Goal: Obtain resource: Obtain resource

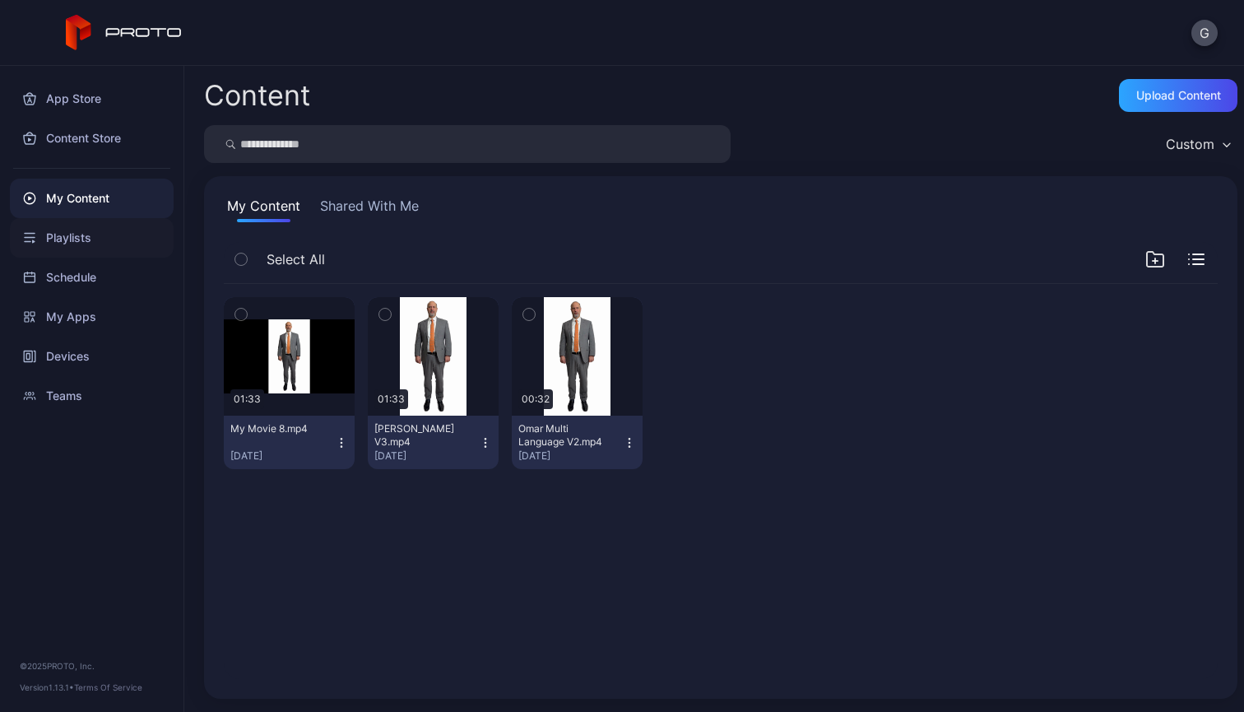
click at [109, 255] on div "Playlists" at bounding box center [92, 237] width 164 height 39
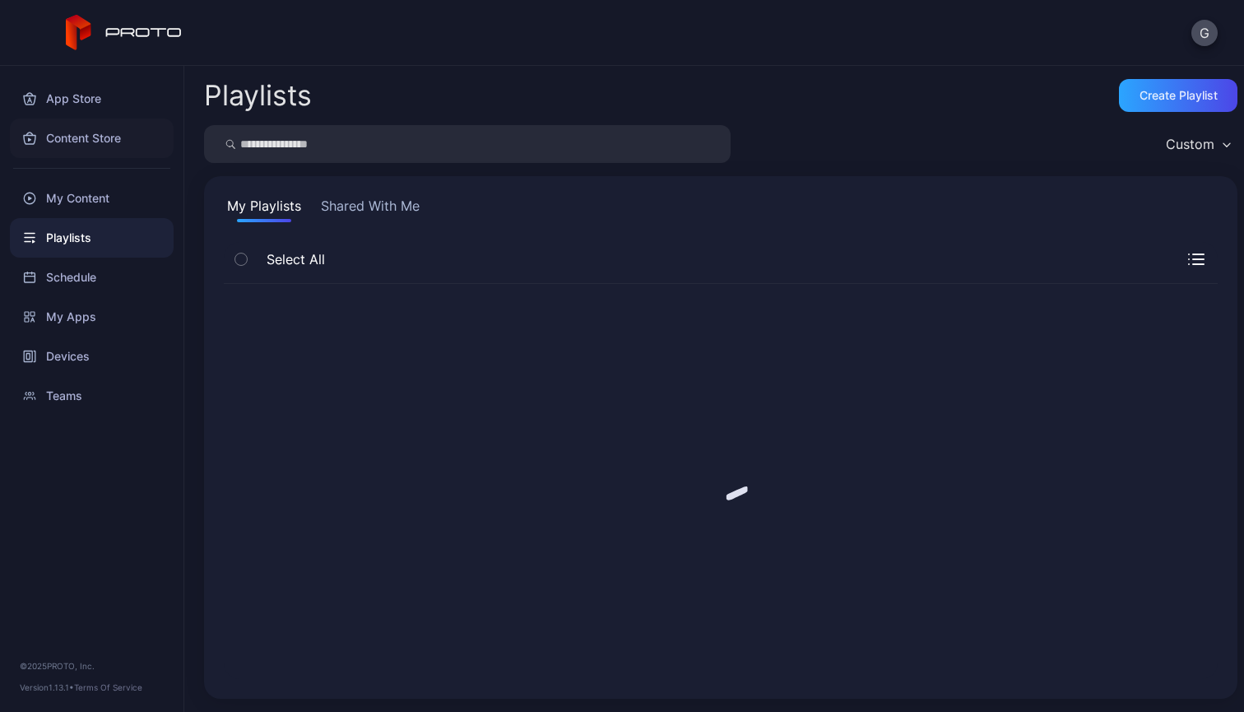
click at [111, 142] on div "Content Store" at bounding box center [92, 137] width 164 height 39
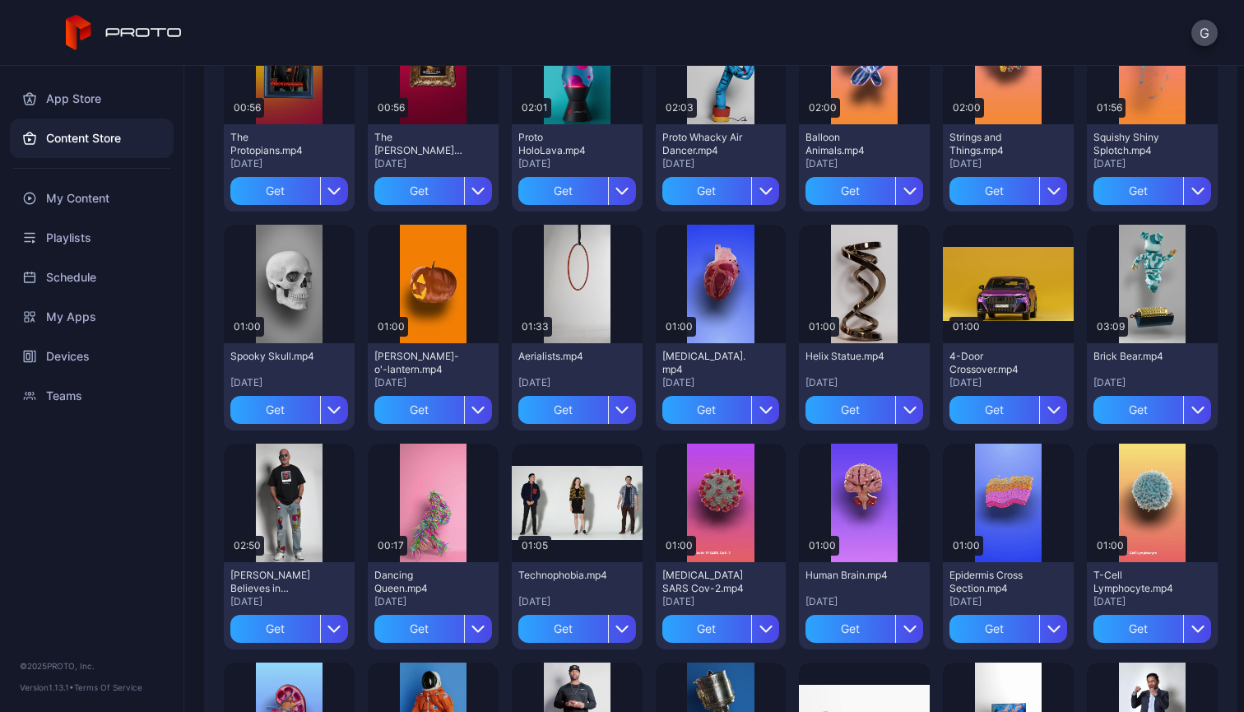
scroll to position [220, 0]
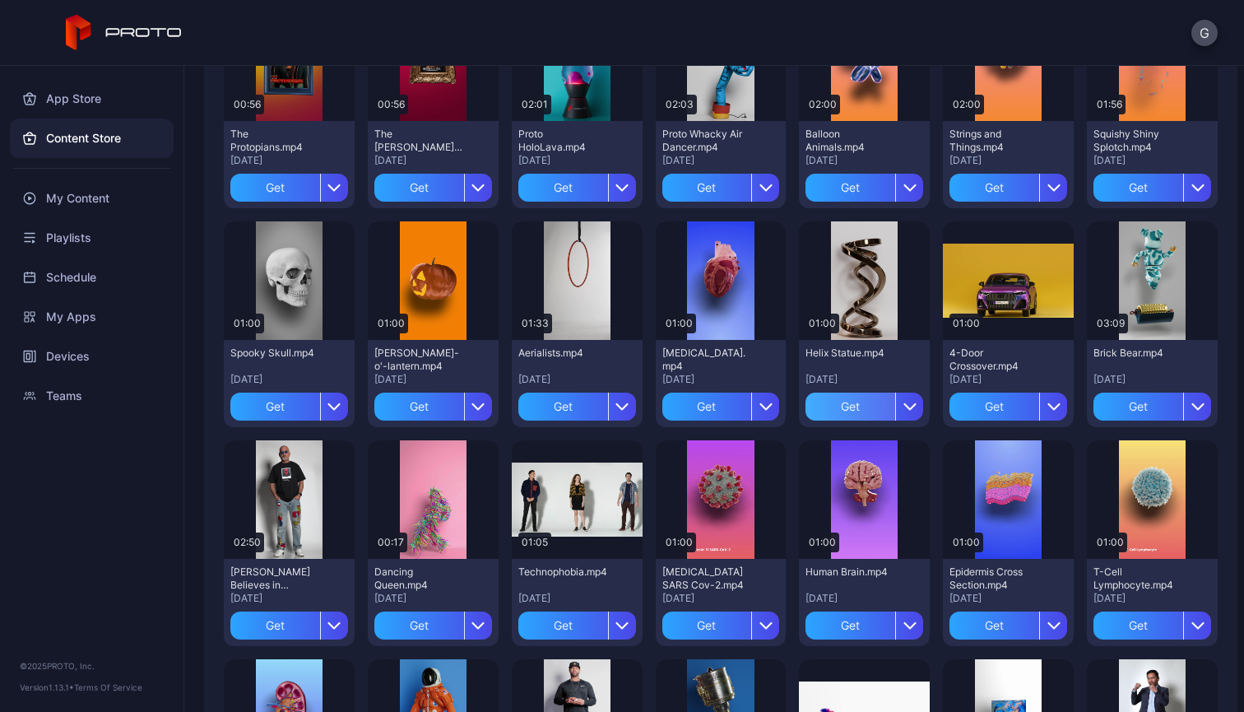
click at [818, 402] on div "Get" at bounding box center [850, 406] width 90 height 28
click at [83, 191] on div "My Content" at bounding box center [92, 197] width 164 height 39
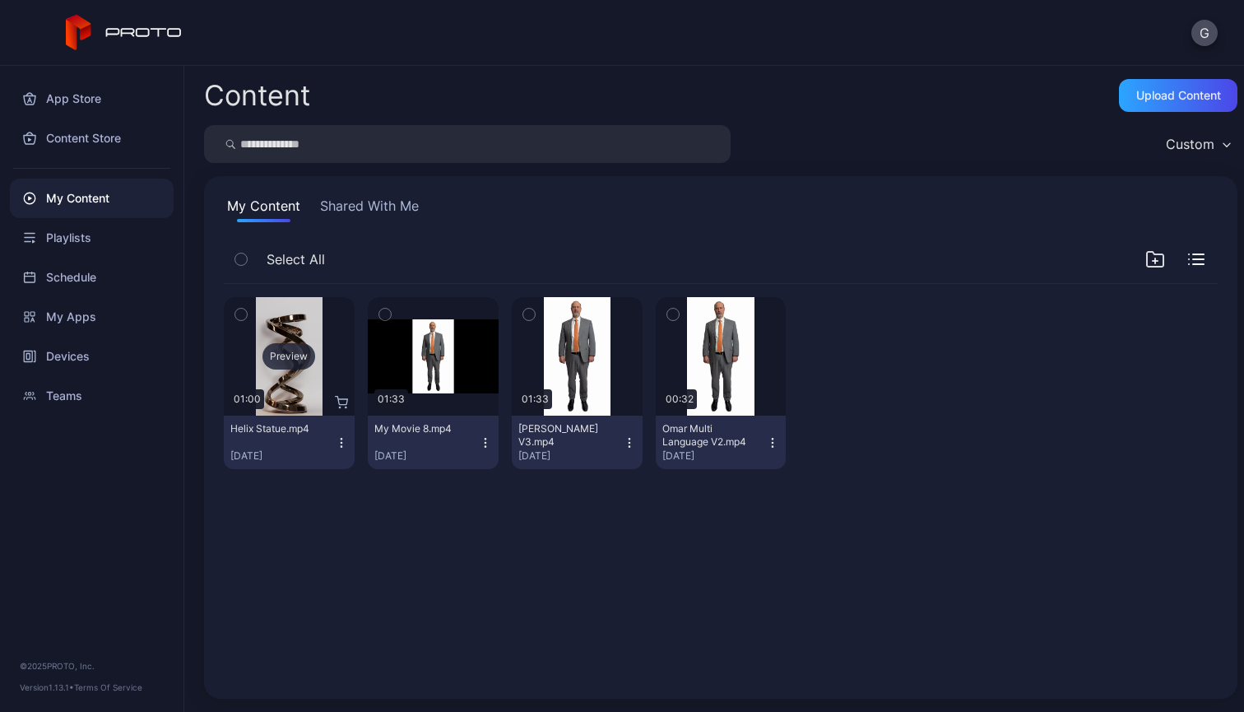
click at [253, 388] on div "Preview" at bounding box center [289, 356] width 131 height 118
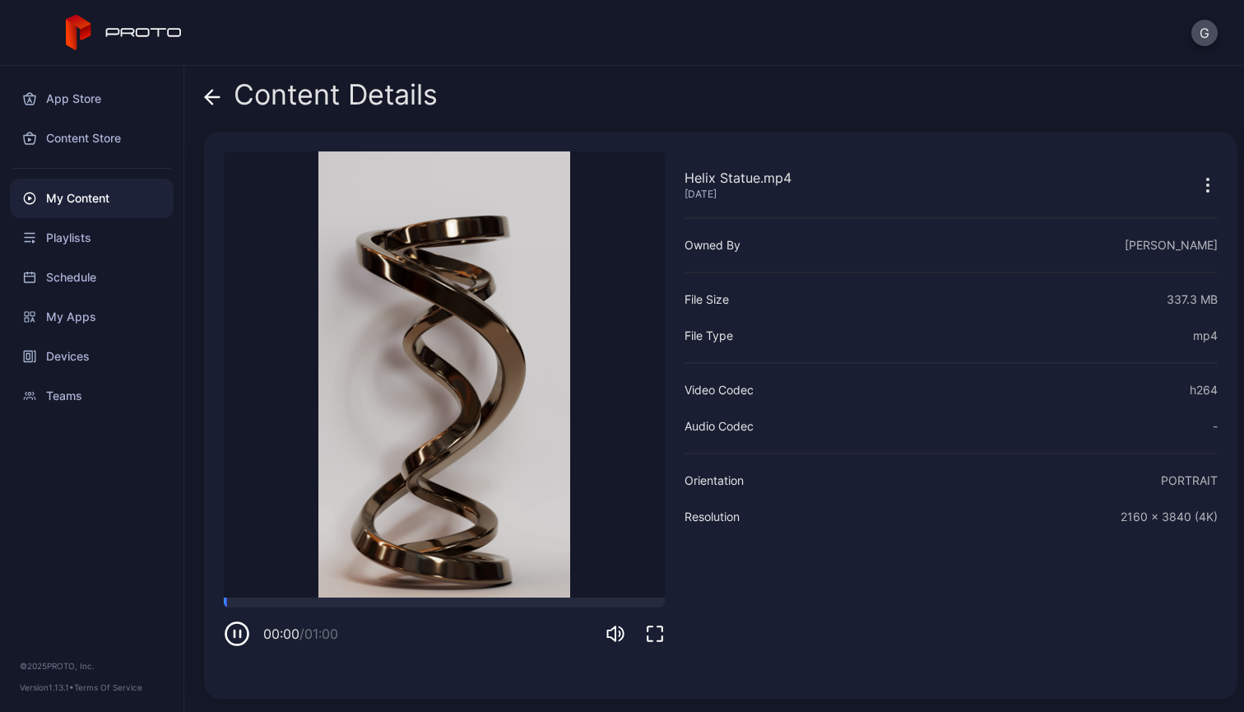
click at [216, 97] on icon at bounding box center [213, 97] width 14 height 0
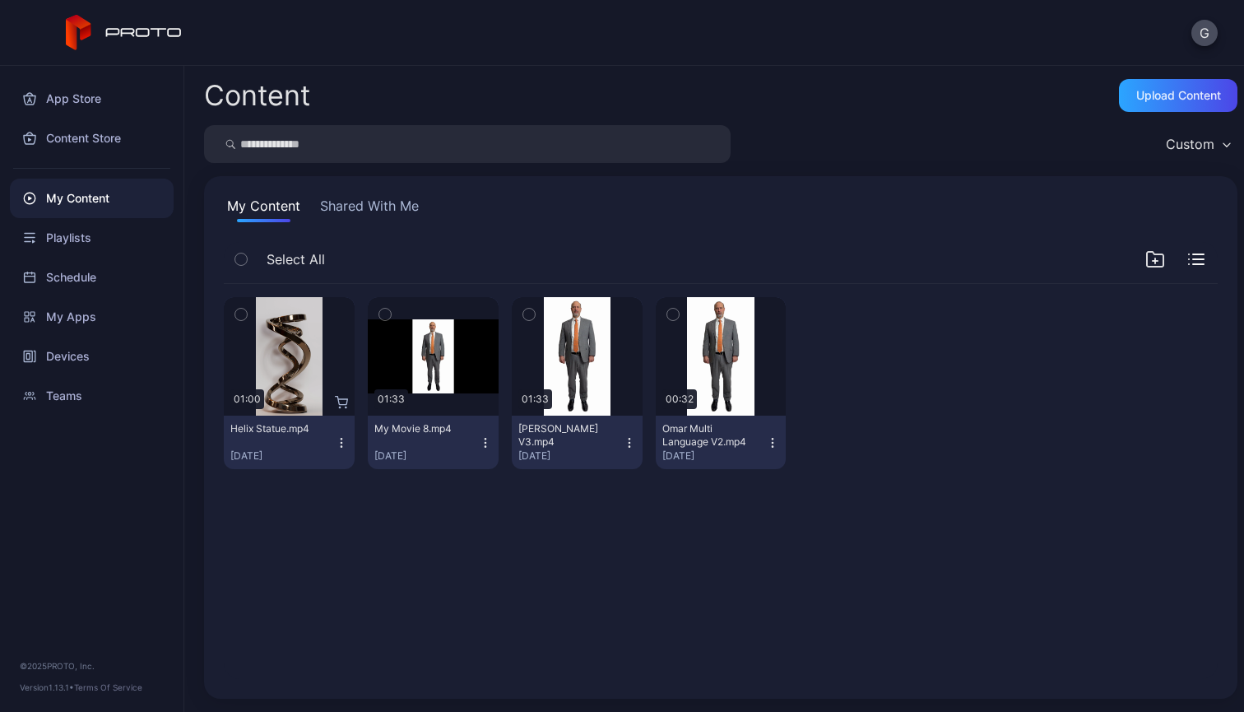
click at [239, 313] on icon "button" at bounding box center [241, 314] width 12 height 18
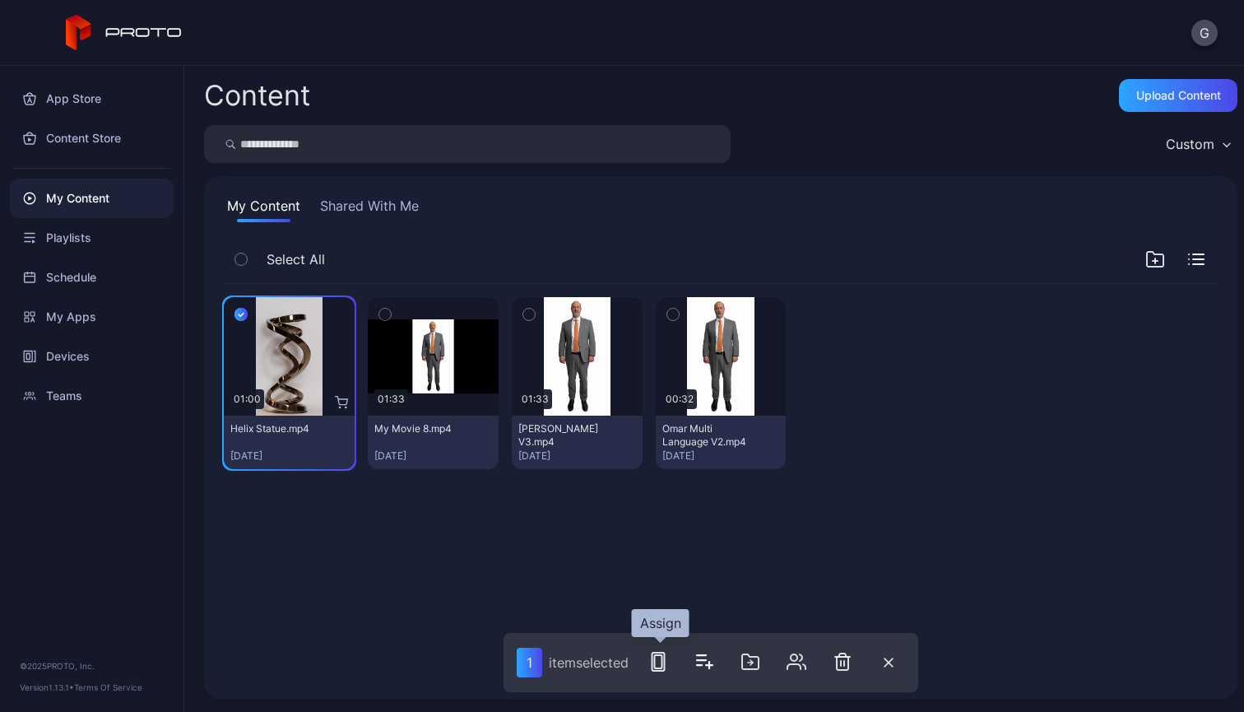
click at [662, 653] on rect "button" at bounding box center [658, 661] width 12 height 18
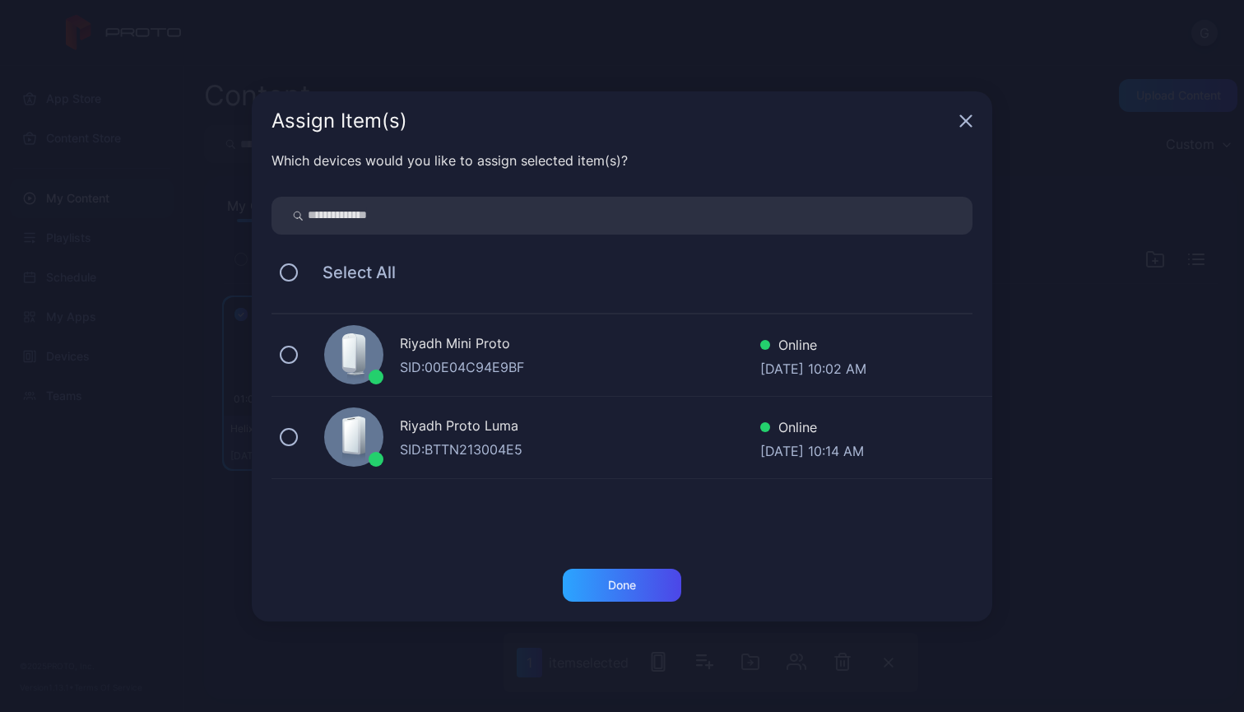
click at [506, 348] on div "Riyadh Mini Proto" at bounding box center [580, 345] width 360 height 24
click at [628, 587] on div "Done" at bounding box center [622, 584] width 28 height 13
